Goal: Information Seeking & Learning: Find specific fact

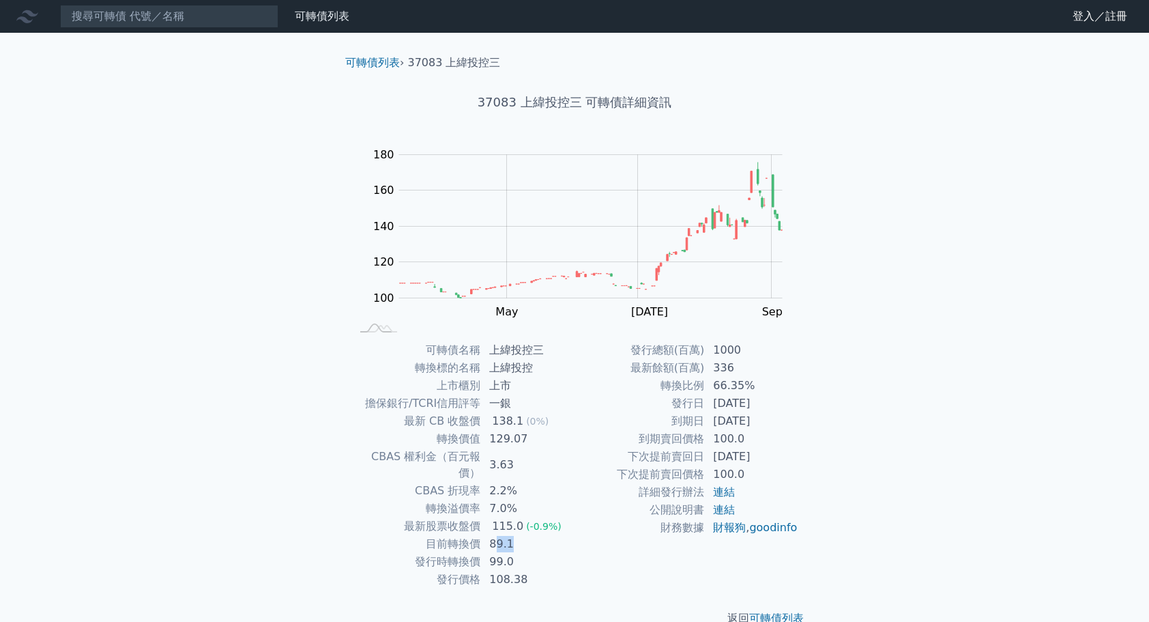
drag, startPoint x: 493, startPoint y: 527, endPoint x: 516, endPoint y: 528, distance: 22.6
click at [516, 535] on td "89.1" at bounding box center [528, 544] width 94 height 18
drag, startPoint x: 516, startPoint y: 528, endPoint x: 530, endPoint y: 544, distance: 20.8
click at [530, 553] on td "99.0" at bounding box center [528, 562] width 94 height 18
drag, startPoint x: 713, startPoint y: 379, endPoint x: 823, endPoint y: 393, distance: 110.7
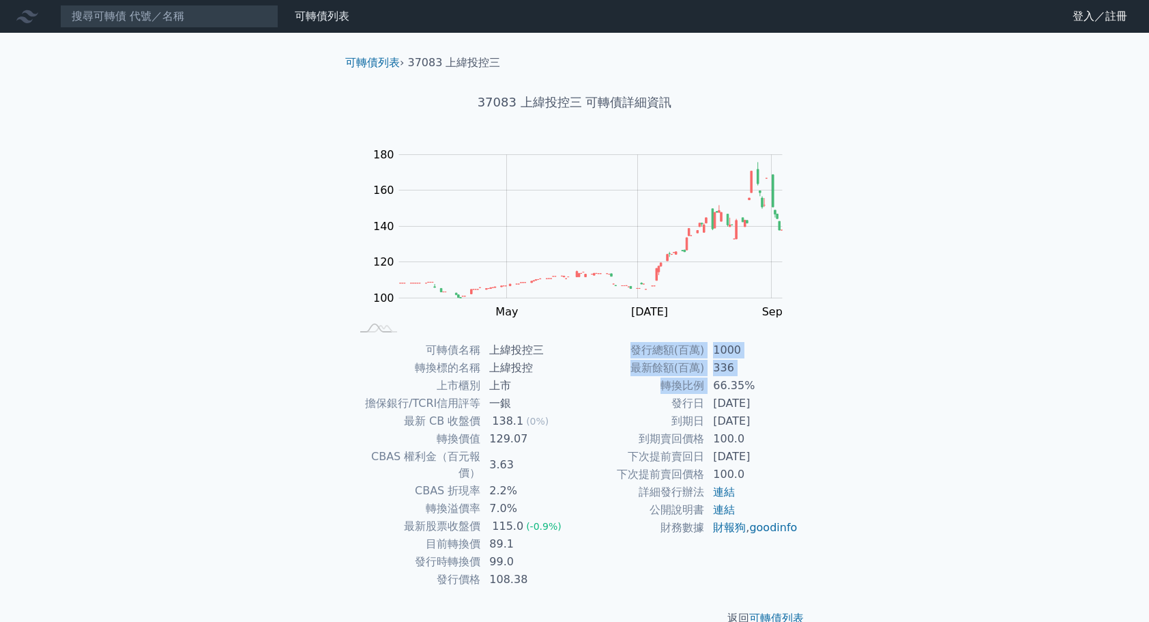
click at [823, 393] on div "可轉債列表 › 37083 上緯投控三 37083 上緯投控三 可轉債詳細資訊 Zoom Out 100 60 80 100 120 140 160 180 …" at bounding box center [575, 341] width 524 height 616
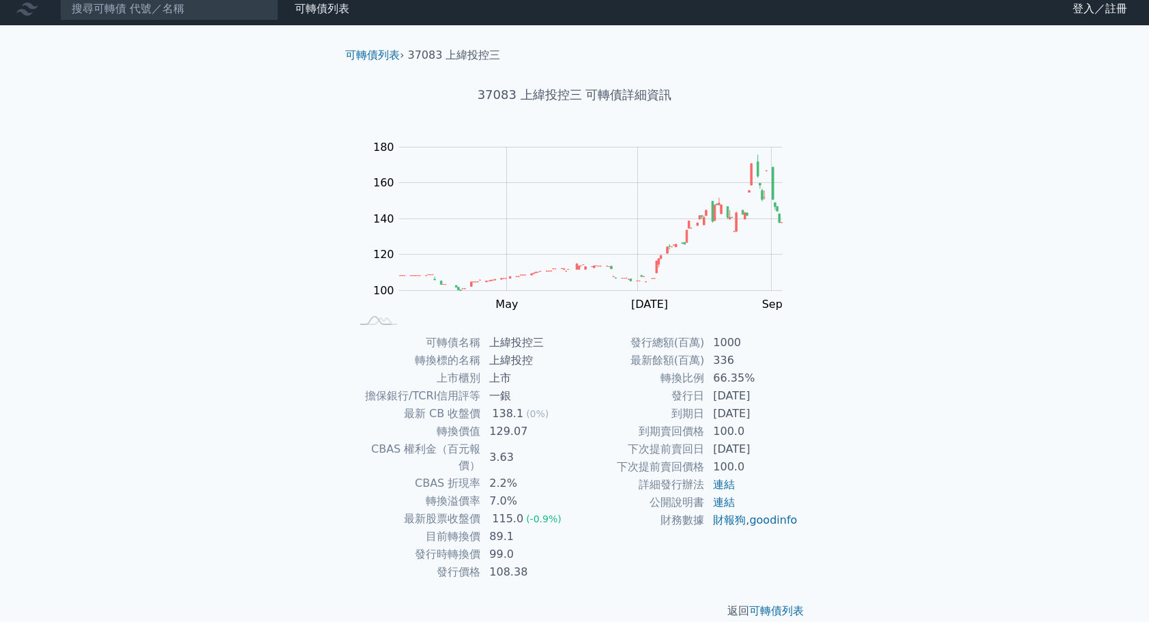
scroll to position [10, 0]
